Goal: Task Accomplishment & Management: Manage account settings

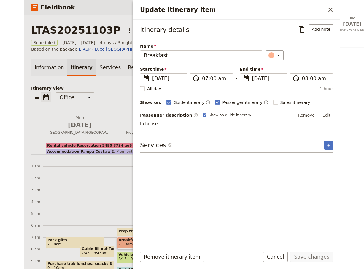
scroll to position [93, 0]
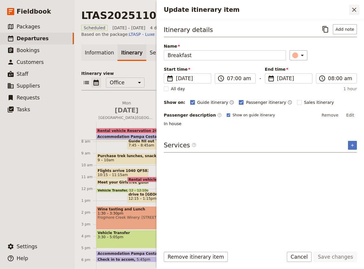
click at [316, 8] on icon "Close drawer" at bounding box center [353, 9] width 7 height 7
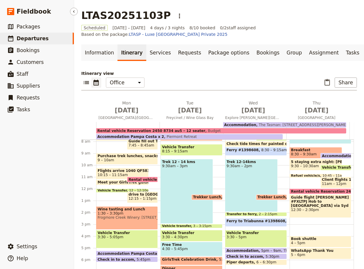
click at [29, 41] on span "Departures" at bounding box center [33, 39] width 32 height 6
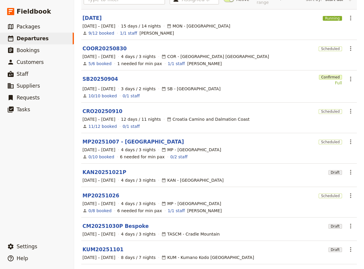
scroll to position [103, 0]
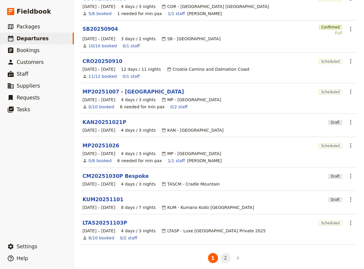
click at [223, 257] on button "2" at bounding box center [225, 258] width 10 height 10
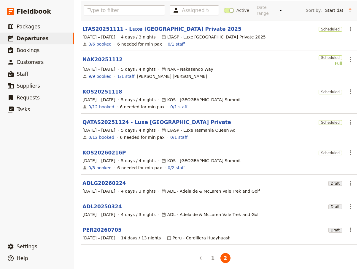
click at [111, 88] on link "KOS20251118" at bounding box center [102, 91] width 40 height 7
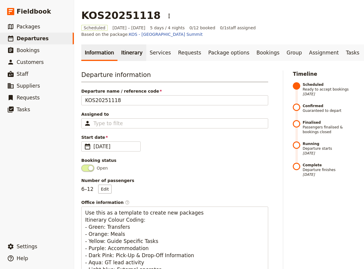
click at [126, 44] on link "Itinerary" at bounding box center [131, 52] width 28 height 17
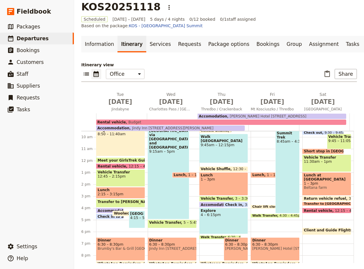
scroll to position [83, 0]
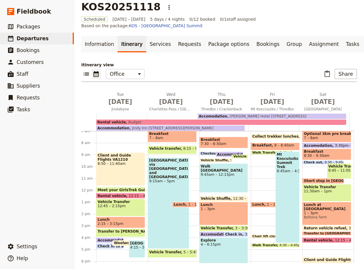
click at [130, 222] on span "2:15 – 3:15pm" at bounding box center [121, 224] width 46 height 4
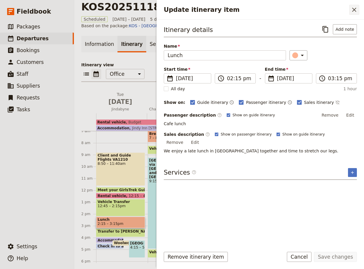
click at [316, 7] on button "​" at bounding box center [354, 10] width 10 height 10
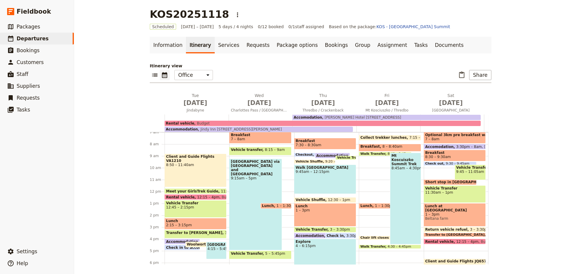
click at [267, 137] on span "7 – 8am" at bounding box center [260, 139] width 59 height 4
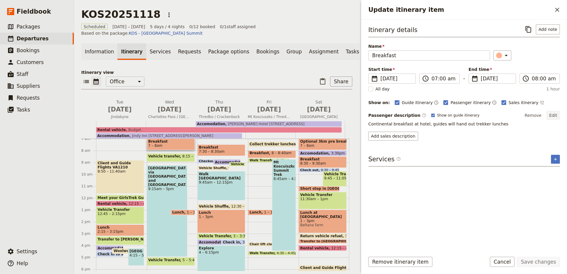
click at [316, 113] on button "Edit" at bounding box center [552, 115] width 13 height 9
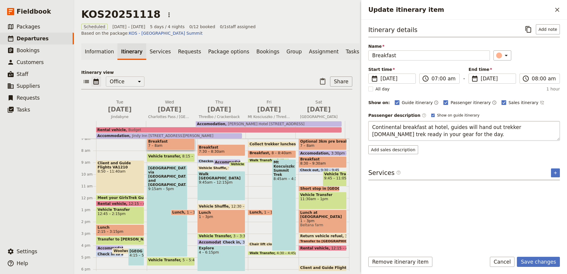
type textarea "Continental breakfast at hotel, guides will hand out trekker lunches. Be trek r…"
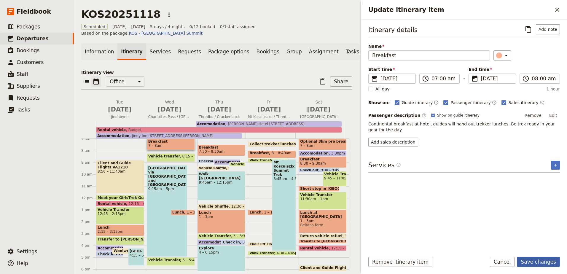
click at [316, 263] on button "Save changes" at bounding box center [538, 262] width 43 height 10
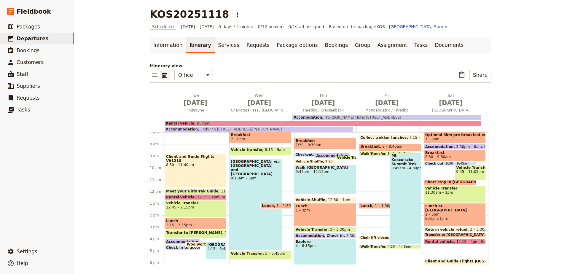
click at [260, 153] on span at bounding box center [259, 154] width 61 height 2
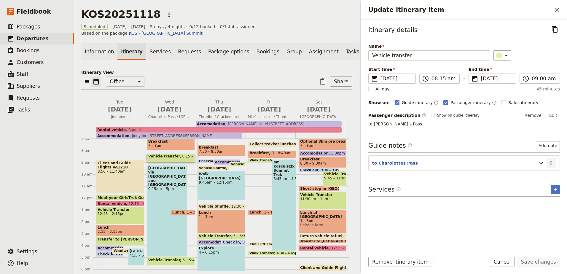
click at [316, 162] on icon "Actions" at bounding box center [550, 162] width 7 height 7
click at [316, 175] on span "Edit note" at bounding box center [538, 176] width 28 height 6
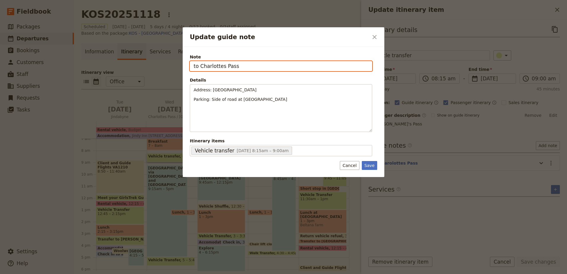
click at [220, 67] on input "to Charlottes Pass" at bounding box center [281, 66] width 182 height 10
type input "to [PERSON_NAME]'s Pass"
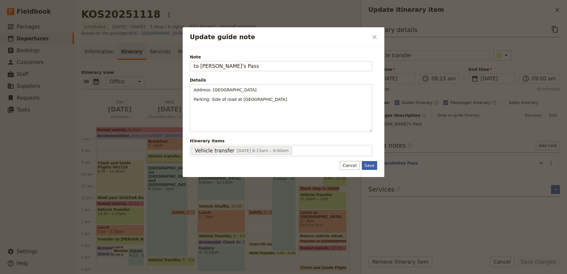
click at [316, 163] on button "Save" at bounding box center [369, 165] width 15 height 9
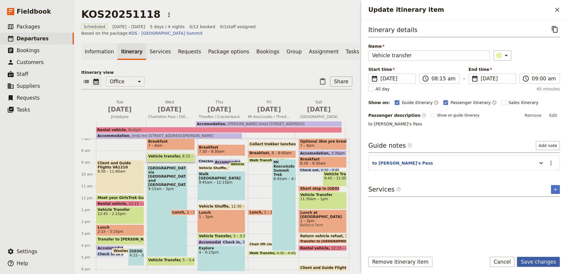
click at [316, 261] on button "Save changes" at bounding box center [538, 262] width 43 height 10
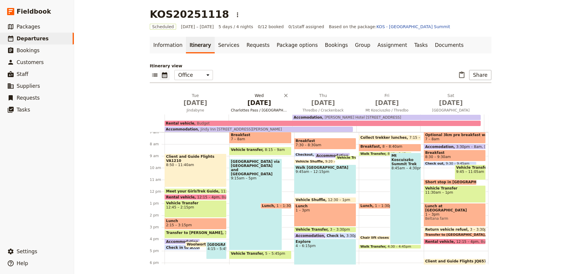
click at [246, 106] on span "[DATE]" at bounding box center [259, 102] width 57 height 9
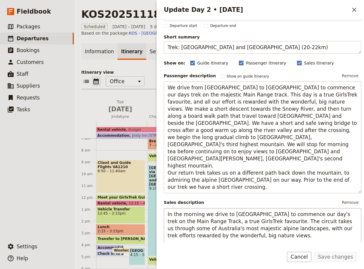
scroll to position [0, 0]
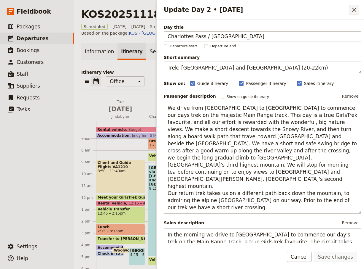
click at [316, 7] on icon "Close drawer" at bounding box center [353, 9] width 7 height 7
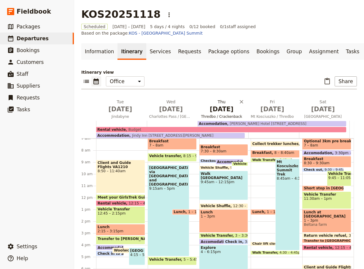
click at [225, 109] on span "[DATE]" at bounding box center [222, 109] width 44 height 9
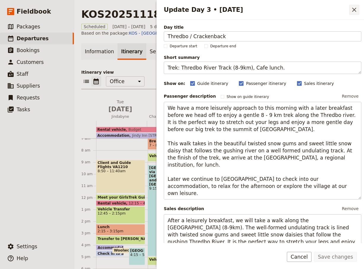
click at [316, 7] on icon "Close drawer" at bounding box center [353, 9] width 7 height 7
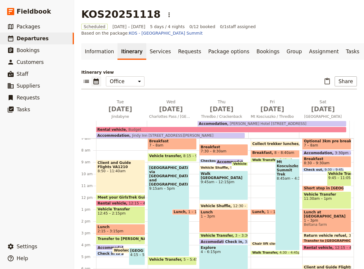
click at [226, 172] on span "Walk [GEOGRAPHIC_DATA]" at bounding box center [224, 176] width 46 height 8
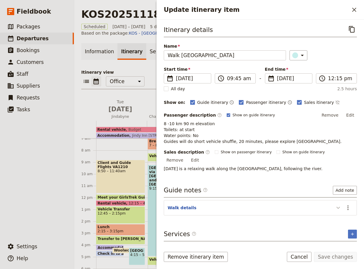
click at [316, 204] on icon "Update itinerary item" at bounding box center [337, 207] width 7 height 7
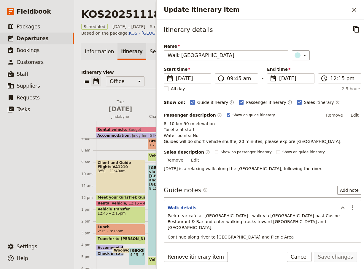
click at [221, 235] on span "Continue along river to [GEOGRAPHIC_DATA] and Picnic Area" at bounding box center [230, 237] width 126 height 5
click at [223, 235] on span "Continue along river to [GEOGRAPHIC_DATA] and Picnic Area" at bounding box center [230, 237] width 126 height 5
click at [316, 13] on button "​" at bounding box center [354, 10] width 10 height 10
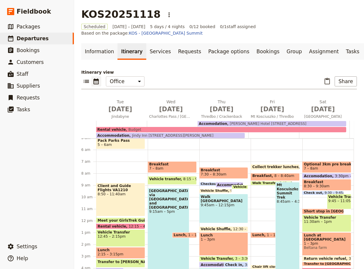
scroll to position [53, 0]
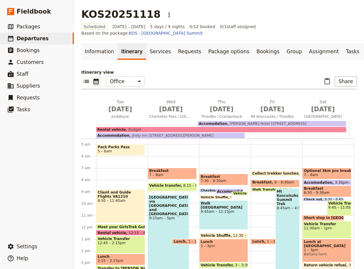
click at [183, 235] on div "[GEOGRAPHIC_DATA] via [GEOGRAPHIC_DATA] and [GEOGRAPHIC_DATA] 9:15am – 5pm" at bounding box center [168, 241] width 41 height 92
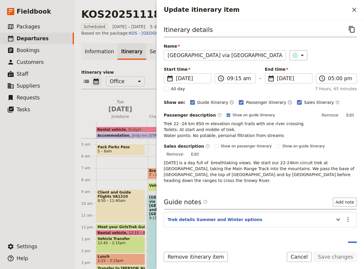
drag, startPoint x: 165, startPoint y: 124, endPoint x: 287, endPoint y: 135, distance: 122.3
click at [287, 135] on p "Trek 22 -24 km 850 m elevation rough trails with one river crossing Toilets: At…" at bounding box center [260, 130] width 193 height 18
copy p "rek 22 -24 km 850 m elevation rough trails with one river crossing Toilets: At …"
click at [37, 34] on link "​ Departures" at bounding box center [37, 39] width 74 height 12
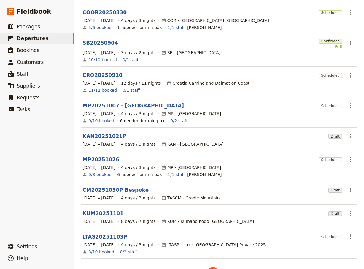
scroll to position [90, 0]
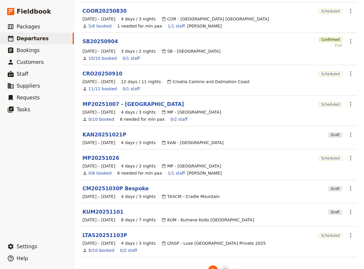
click at [226, 268] on button "2" at bounding box center [225, 271] width 10 height 10
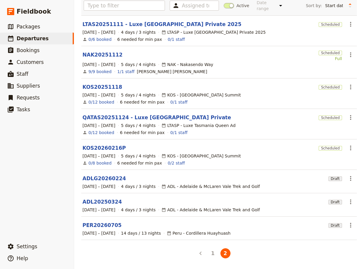
scroll to position [29, 0]
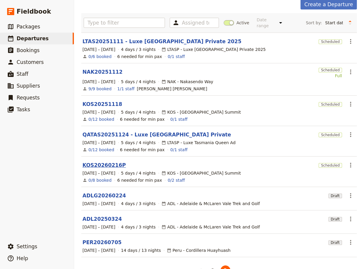
click at [98, 162] on link "KOS20260216P" at bounding box center [103, 165] width 43 height 7
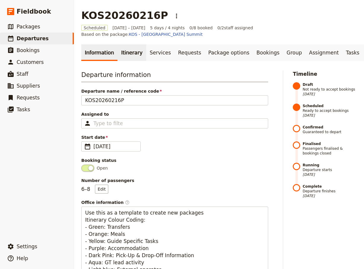
click at [133, 50] on link "Itinerary" at bounding box center [131, 52] width 28 height 17
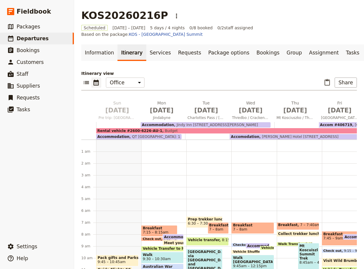
scroll to position [71, 0]
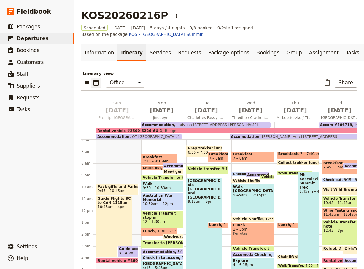
click at [207, 182] on span "[GEOGRAPHIC_DATA] via [GEOGRAPHIC_DATA] and [GEOGRAPHIC_DATA]" at bounding box center [204, 189] width 33 height 21
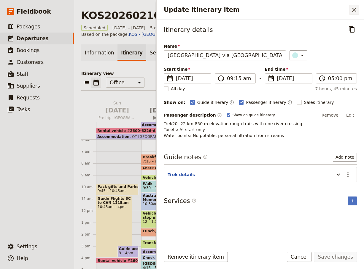
click at [316, 8] on icon "Close drawer" at bounding box center [353, 9] width 7 height 7
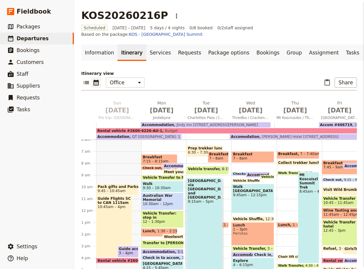
scroll to position [73, 0]
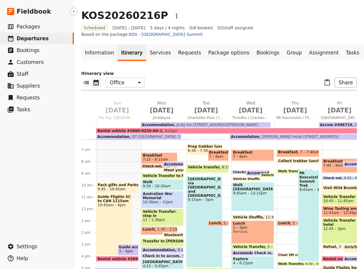
click at [30, 41] on span "Departures" at bounding box center [33, 39] width 32 height 6
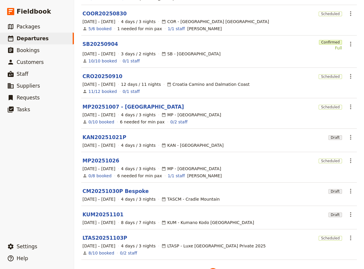
scroll to position [103, 0]
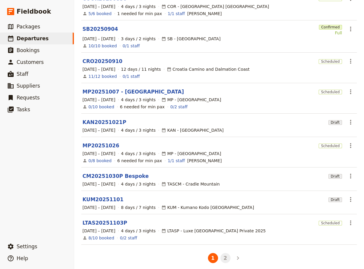
click at [221, 254] on button "2" at bounding box center [225, 258] width 10 height 10
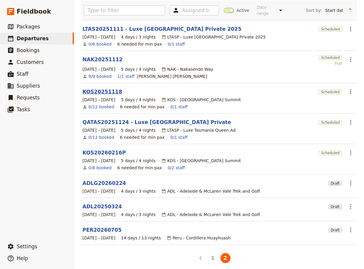
click at [96, 90] on link "KOS20251118" at bounding box center [102, 91] width 40 height 7
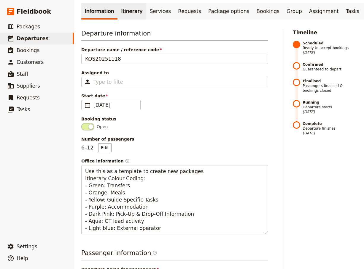
click at [131, 7] on link "Itinerary" at bounding box center [131, 11] width 28 height 17
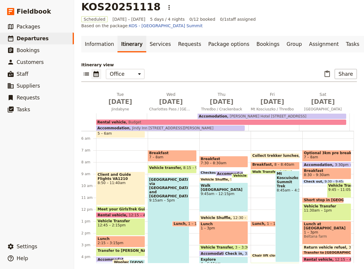
scroll to position [53, 0]
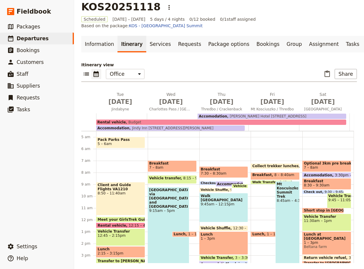
click at [166, 149] on div "Breakfast 7 – 8am Vehicle transfer 8:15 – 9am [GEOGRAPHIC_DATA] via [GEOGRAPHIC…" at bounding box center [174, 220] width 52 height 284
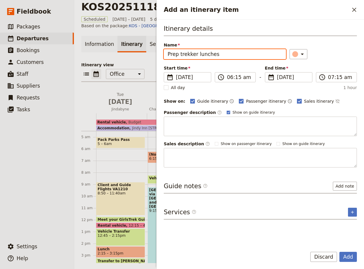
type input "Prep trekker lunches"
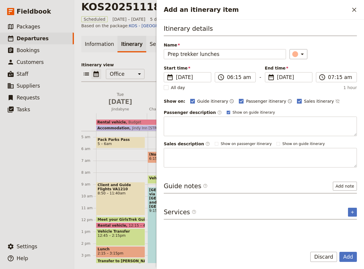
click at [297, 101] on label "Sales itinerary" at bounding box center [315, 101] width 37 height 6
click at [296, 98] on input "Sales itinerary" at bounding box center [296, 98] width 0 height 0
checkbox input "false"
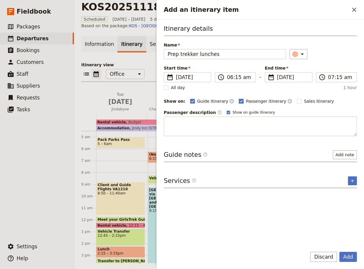
click at [239, 101] on rect "Add an itinerary item" at bounding box center [241, 101] width 4 height 4
click at [238, 98] on input "Passenger itinerary" at bounding box center [238, 98] width 0 height 0
checkbox input "false"
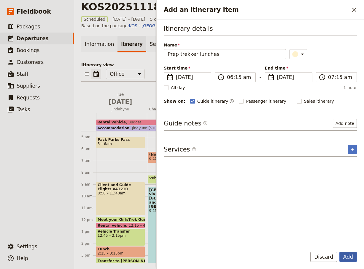
click at [316, 259] on button "Add" at bounding box center [347, 257] width 17 height 10
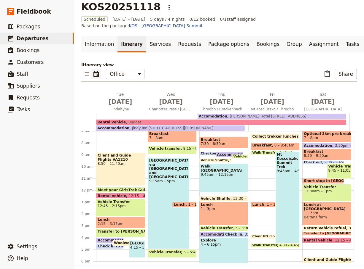
scroll to position [113, 0]
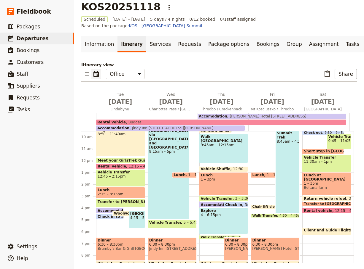
click at [315, 228] on span "Client and Guide Flights JQ657" at bounding box center [335, 230] width 64 height 4
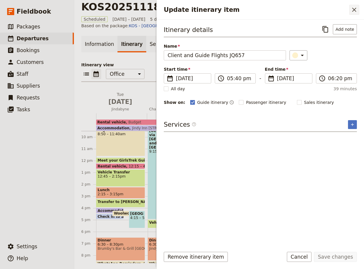
click at [316, 9] on icon "Close drawer" at bounding box center [353, 9] width 7 height 7
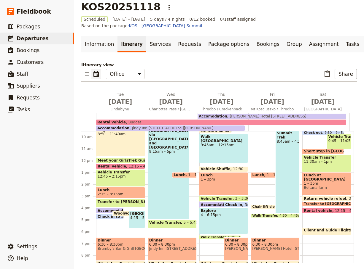
scroll to position [142, 0]
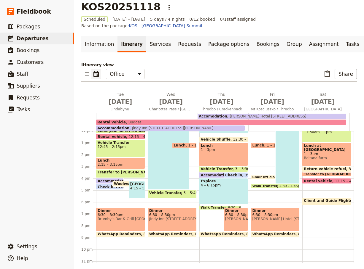
click at [252, 176] on span "Chair lift closes at 4pm" at bounding box center [274, 178] width 45 height 4
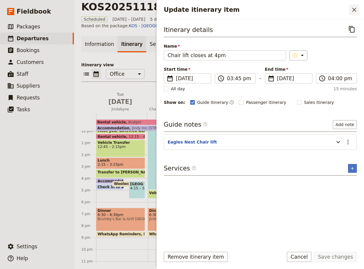
click at [316, 8] on icon "Close drawer" at bounding box center [354, 10] width 4 height 4
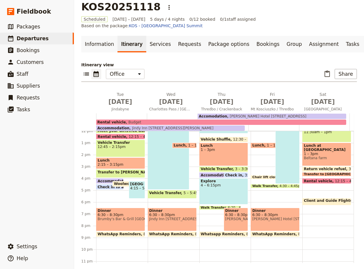
click at [255, 176] on span "Chair lift closes at 4pm" at bounding box center [274, 178] width 45 height 4
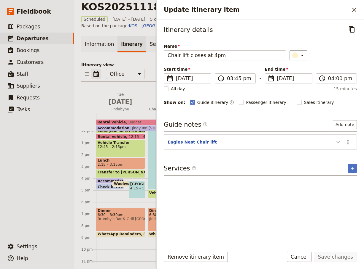
click at [316, 141] on icon "Update itinerary item" at bounding box center [337, 142] width 7 height 7
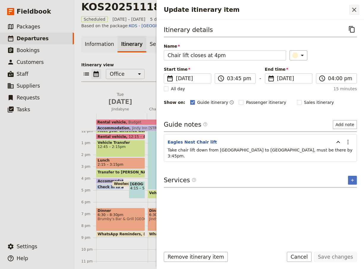
click at [316, 8] on icon "Close drawer" at bounding box center [354, 10] width 4 height 4
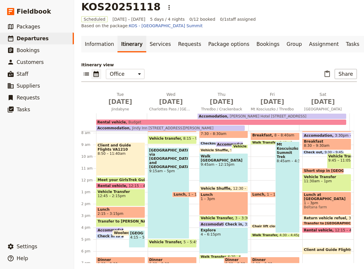
scroll to position [63, 0]
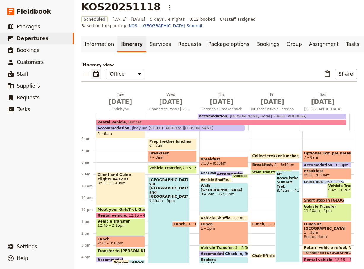
click at [316, 156] on span "7 – 8am" at bounding box center [326, 158] width 46 height 4
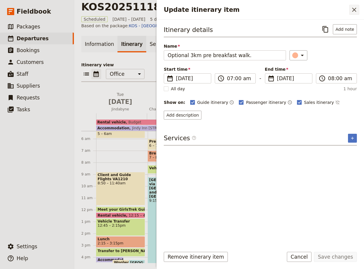
click at [316, 9] on icon "Close drawer" at bounding box center [354, 10] width 4 height 4
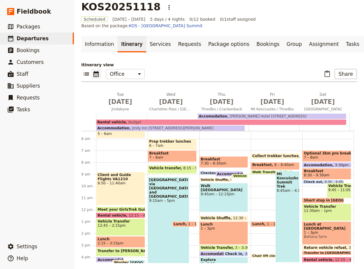
click at [316, 151] on span "Optional 3km pre breakfast walk." at bounding box center [326, 153] width 46 height 4
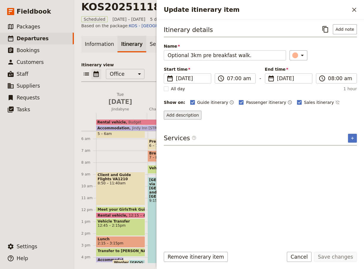
click at [189, 117] on button "Add description" at bounding box center [183, 115] width 38 height 9
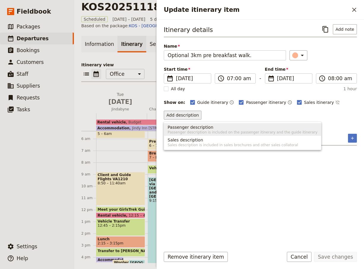
click at [228, 111] on div "Add description" at bounding box center [260, 115] width 193 height 9
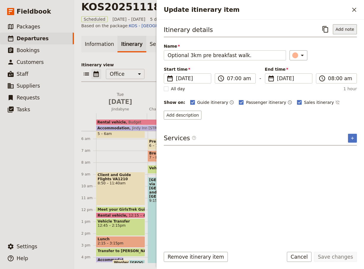
click at [316, 28] on button "Add note" at bounding box center [345, 29] width 24 height 10
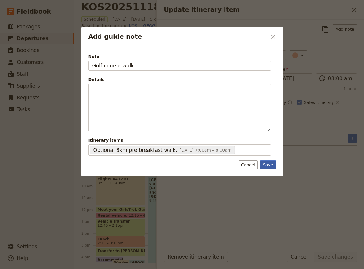
type input "Golf course walk"
click at [268, 165] on button "Save" at bounding box center [267, 165] width 15 height 9
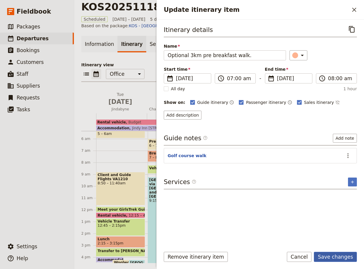
click at [316, 260] on button "Save changes" at bounding box center [335, 257] width 43 height 10
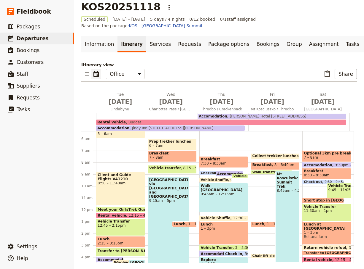
click at [312, 199] on span "Short stop in [GEOGRAPHIC_DATA]" at bounding box center [338, 201] width 71 height 4
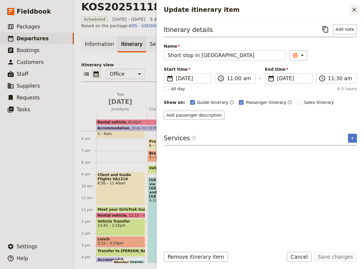
click at [316, 6] on button "​" at bounding box center [354, 10] width 10 height 10
